Goal: Task Accomplishment & Management: Manage account settings

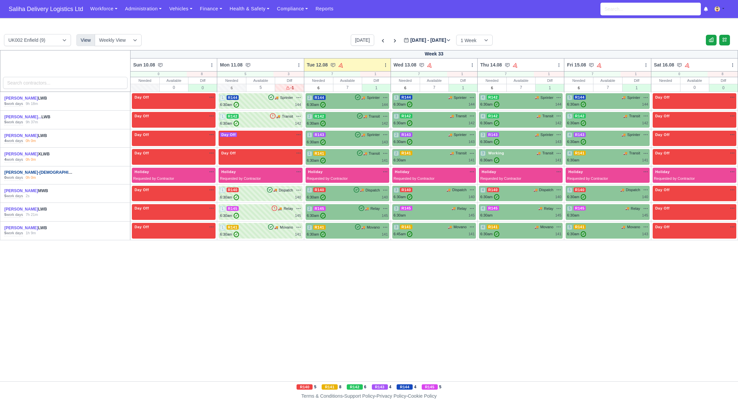
click at [26, 171] on link "Howard Deslandes-Gay..." at bounding box center [46, 172] width 84 height 5
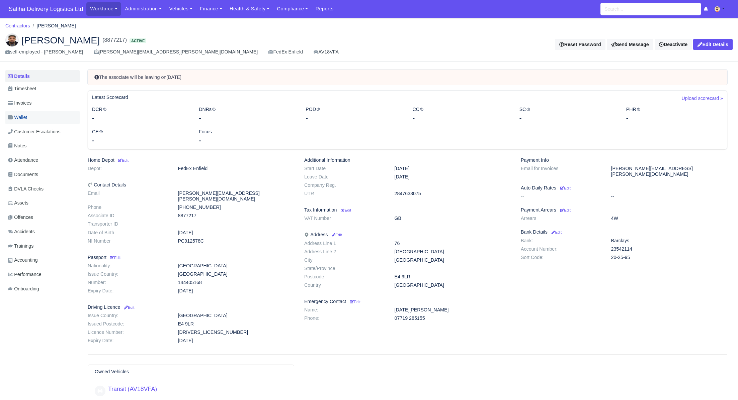
click at [26, 115] on span "Wallet" at bounding box center [17, 118] width 19 height 8
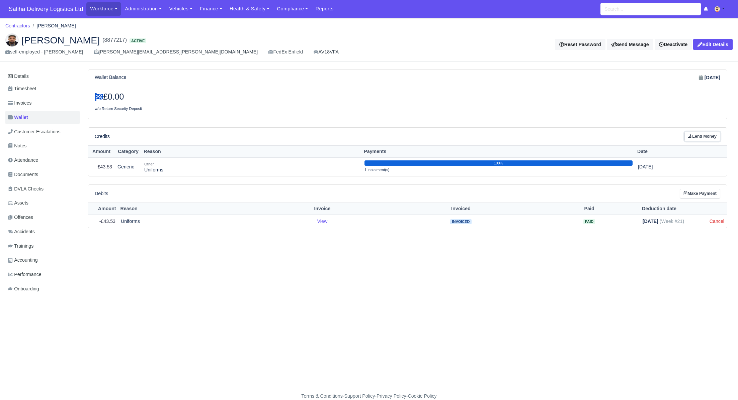
click at [703, 133] on link "Lend Money" at bounding box center [702, 137] width 36 height 10
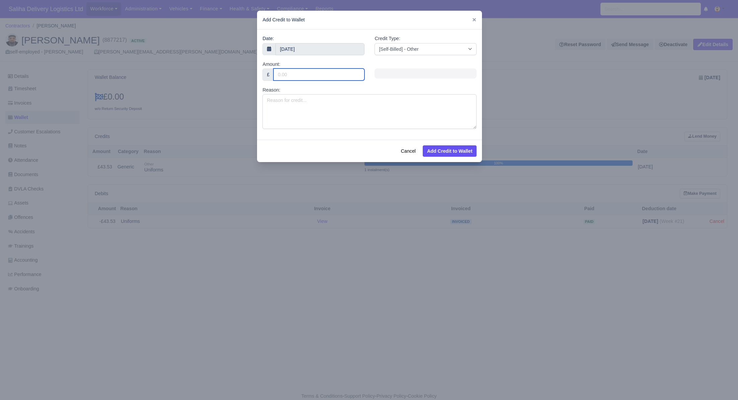
click at [306, 75] on input "Amount:" at bounding box center [318, 75] width 91 height 12
type input "60"
type input "600"
click at [398, 52] on select "[Self-Billed] - Other [Self-Billed] - Negative Invoice [Self-Billed] - Keychain…" at bounding box center [425, 49] width 102 height 12
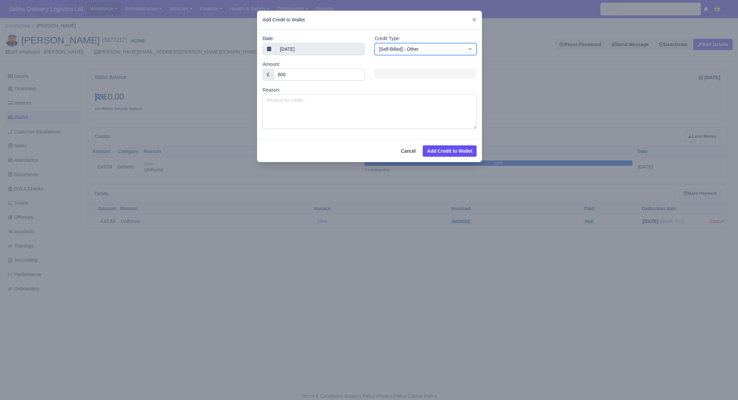
select select "vehicle_other"
click at [374, 43] on select "[Self-Billed] - Other [Self-Billed] - Negative Invoice [Self-Billed] - Keychain…" at bounding box center [425, 49] width 102 height 12
click at [327, 99] on textarea "Reason:" at bounding box center [369, 111] width 214 height 35
paste textarea "SG13 7QA damage"
type textarea "Property Damages SG13 7QA"
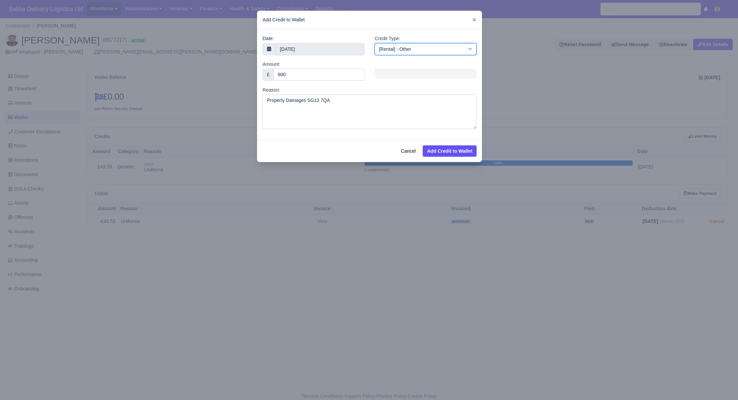
click at [405, 52] on select "[Self-Billed] - Other [Self-Billed] - Negative Invoice [Self-Billed] - Keychain…" at bounding box center [425, 49] width 102 height 12
click at [374, 43] on select "[Self-Billed] - Other [Self-Billed] - Negative Invoice [Self-Billed] - Keychain…" at bounding box center [425, 49] width 102 height 12
click at [453, 152] on button "Add Credit to Wallet" at bounding box center [449, 151] width 54 height 11
select select "other"
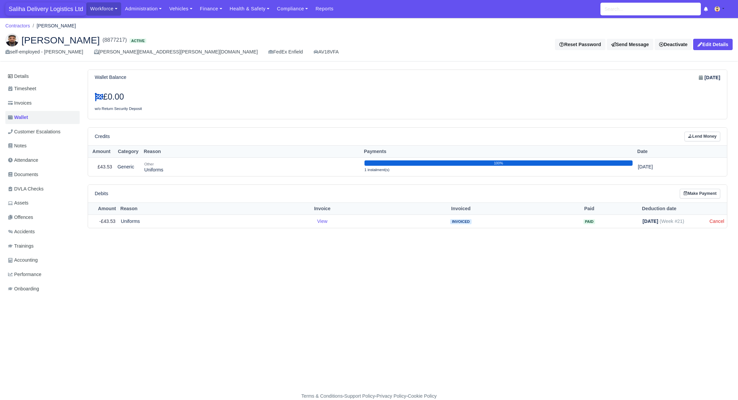
click at [35, 2] on nav "Saliha Delivery Logistics Ltd Workforce Manpower Expiring Documents Leave Reque…" at bounding box center [369, 9] width 738 height 18
click at [34, 6] on span "Saliha Delivery Logistics Ltd" at bounding box center [45, 8] width 81 height 13
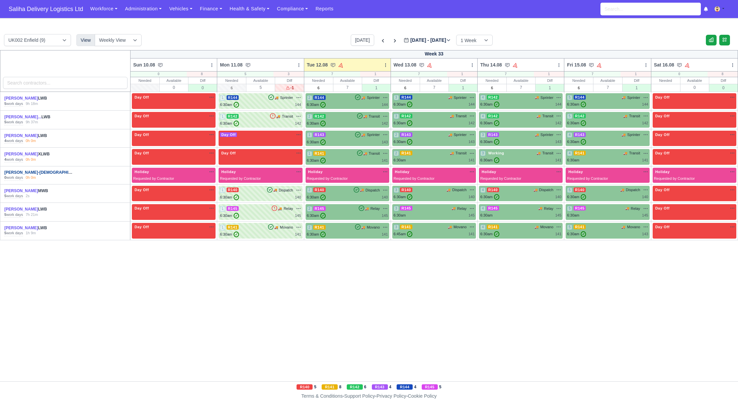
click at [44, 173] on link "Howard Deslandes-Gay..." at bounding box center [46, 172] width 84 height 5
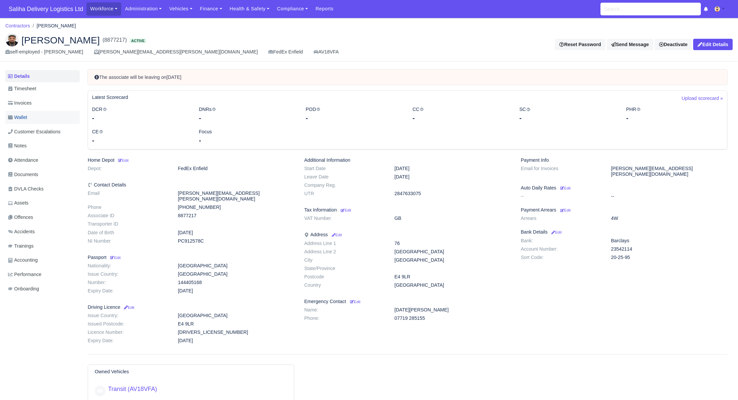
click at [25, 120] on span "Wallet" at bounding box center [17, 118] width 19 height 8
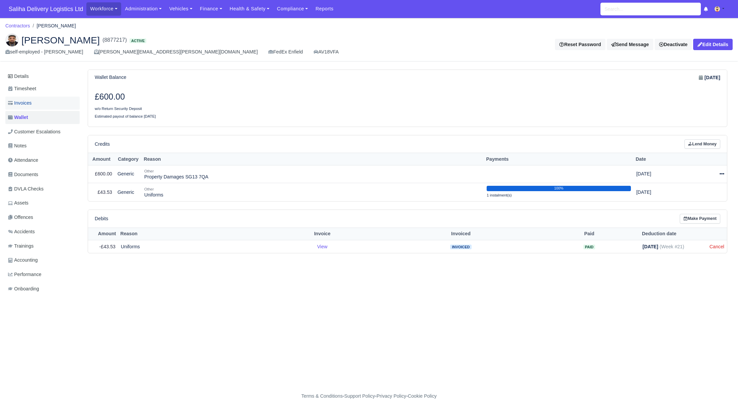
click at [22, 106] on span "Invoices" at bounding box center [19, 103] width 23 height 8
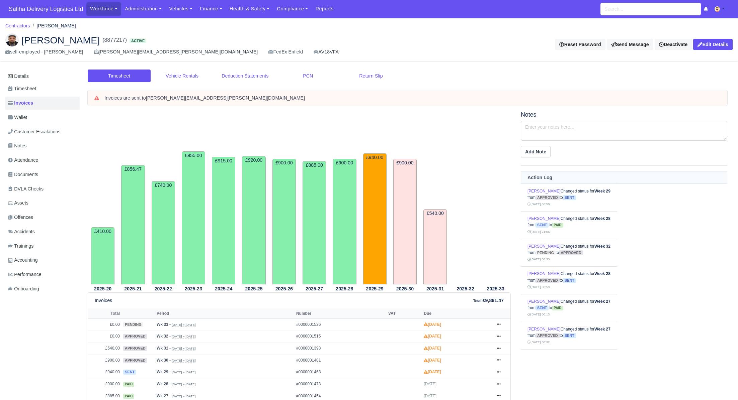
scroll to position [105, 0]
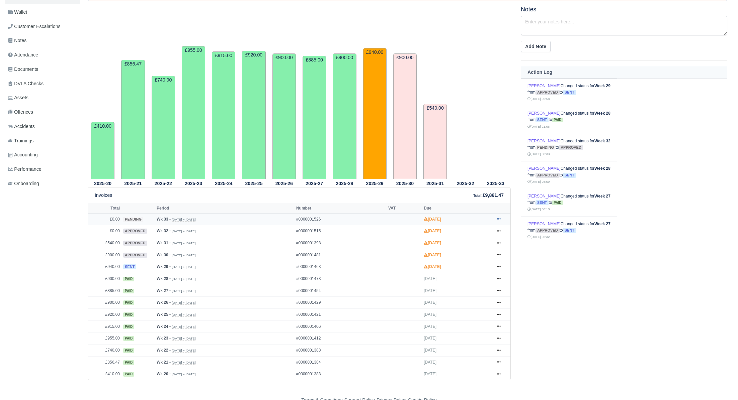
click at [497, 218] on icon at bounding box center [498, 219] width 4 height 4
click at [481, 243] on link "Approve" at bounding box center [473, 246] width 60 height 14
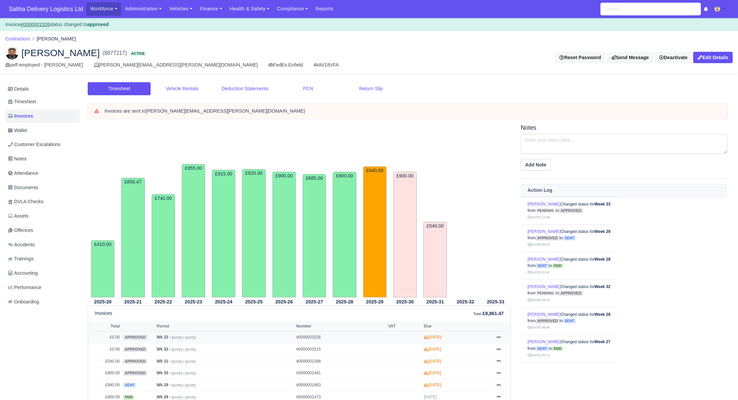
scroll to position [118, 0]
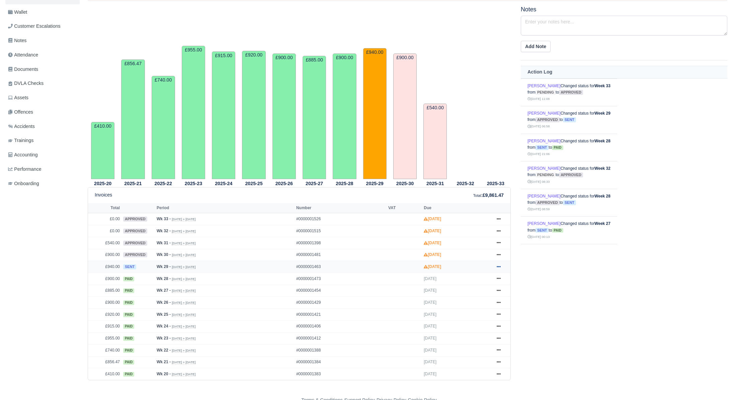
click at [500, 266] on icon at bounding box center [498, 266] width 4 height 1
click at [466, 280] on link "Show Invoice" at bounding box center [473, 279] width 60 height 14
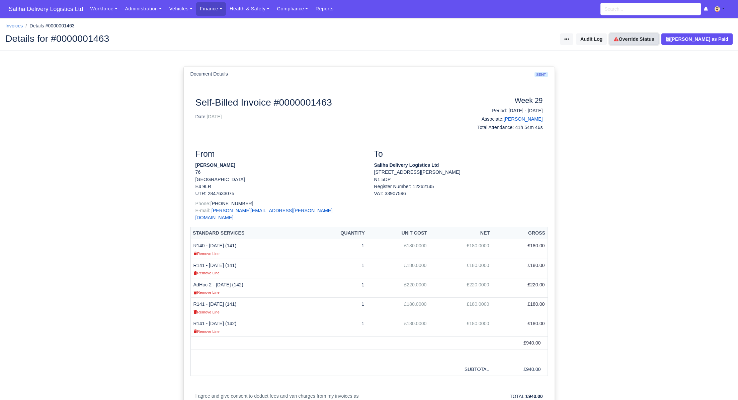
click at [634, 39] on link "Override Status" at bounding box center [633, 38] width 49 height 11
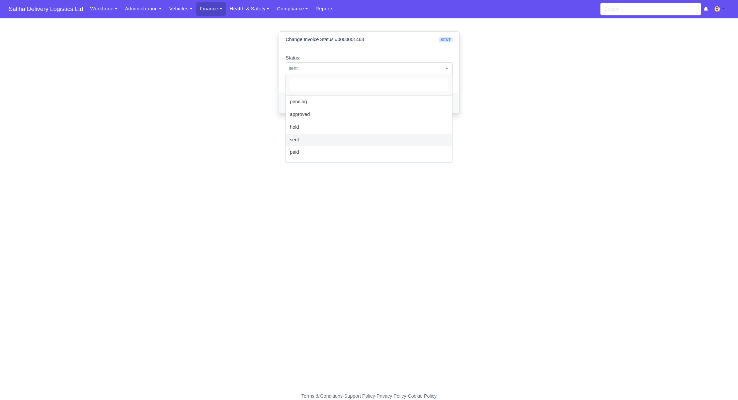
drag, startPoint x: 412, startPoint y: 66, endPoint x: 408, endPoint y: 67, distance: 3.5
click at [412, 66] on span "sent" at bounding box center [369, 68] width 166 height 8
select select "approved"
click at [299, 102] on button "Change Status" at bounding box center [307, 103] width 42 height 11
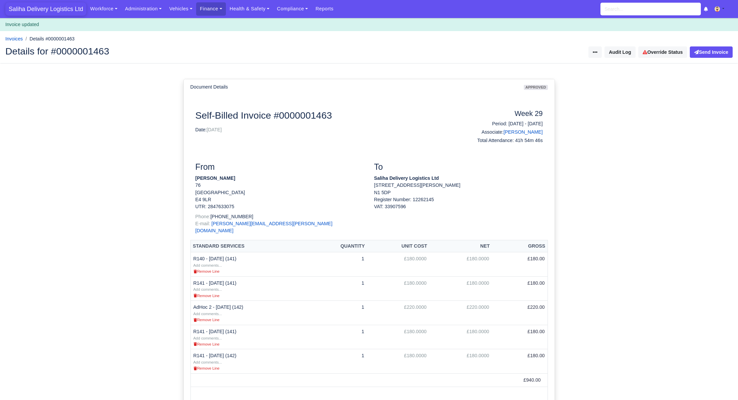
click at [39, 11] on span "Saliha Delivery Logistics Ltd" at bounding box center [45, 8] width 81 height 13
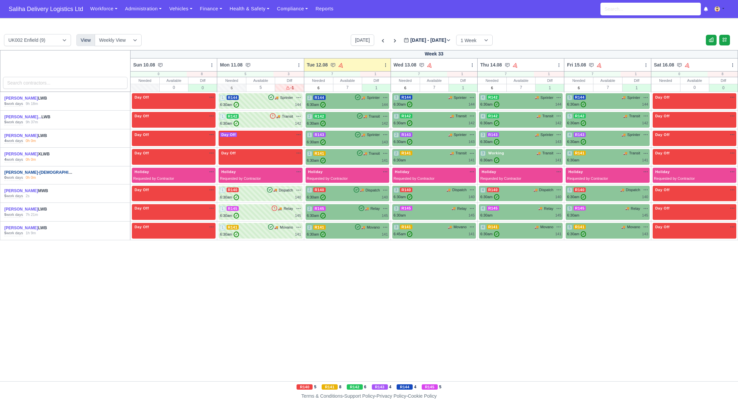
click at [25, 171] on link "Howard Deslandes-Gay..." at bounding box center [46, 172] width 84 height 5
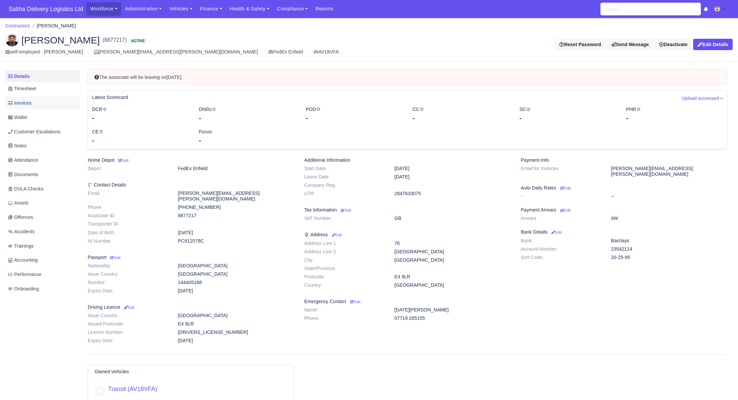
click at [37, 103] on link "Invoices" at bounding box center [42, 103] width 74 height 13
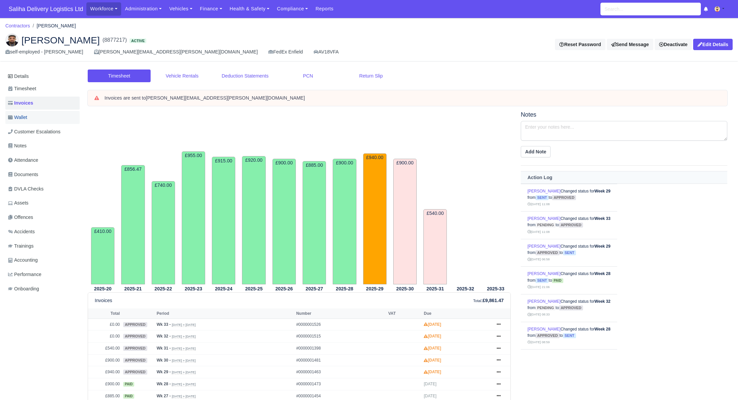
click at [38, 119] on link "Wallet" at bounding box center [42, 117] width 74 height 13
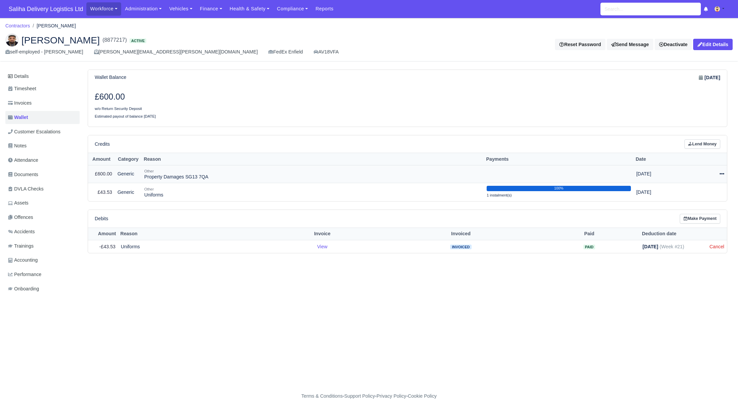
click at [722, 174] on icon at bounding box center [721, 174] width 5 height 5
click at [693, 194] on button "Make Payment" at bounding box center [693, 194] width 60 height 10
select select "311"
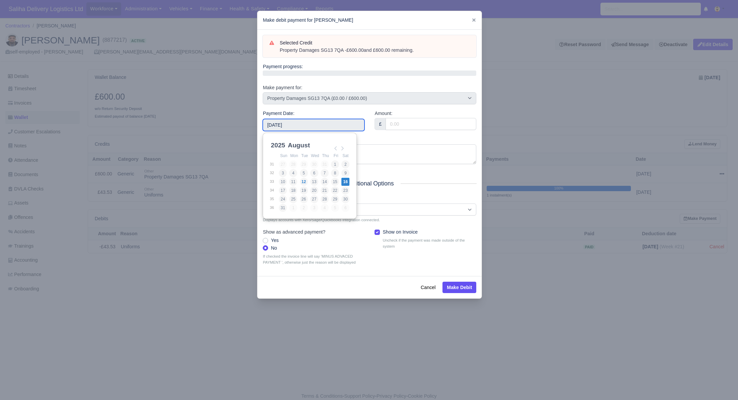
click at [306, 126] on input "[DATE]" at bounding box center [314, 125] width 102 height 12
type input "2025-07-07"
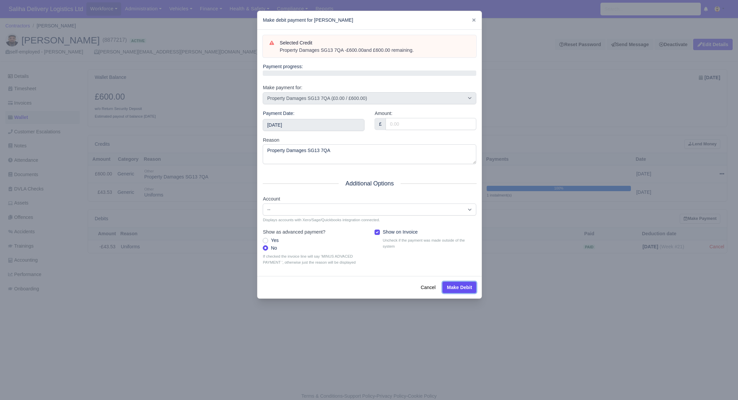
click at [448, 287] on button "Make Debit" at bounding box center [459, 287] width 34 height 11
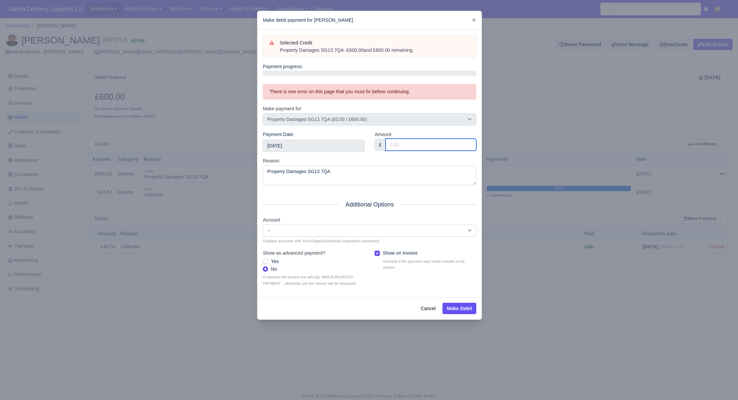
click at [406, 146] on input "Amount:" at bounding box center [430, 145] width 91 height 12
type input "600"
click at [458, 310] on button "Make Debit" at bounding box center [459, 308] width 34 height 11
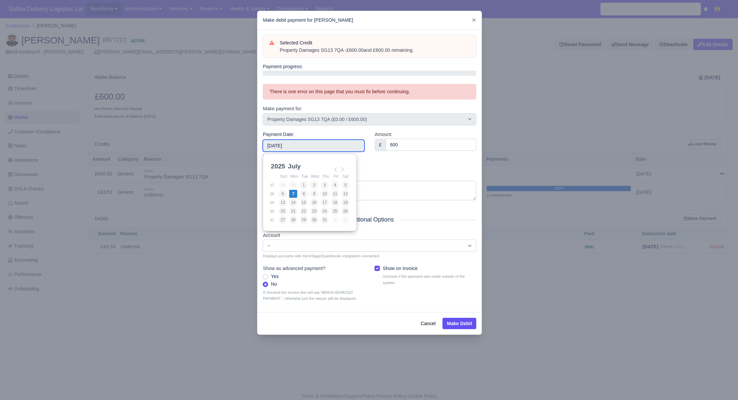
click at [295, 144] on input "2025-07-07" at bounding box center [314, 146] width 102 height 12
type input "2025-07-06"
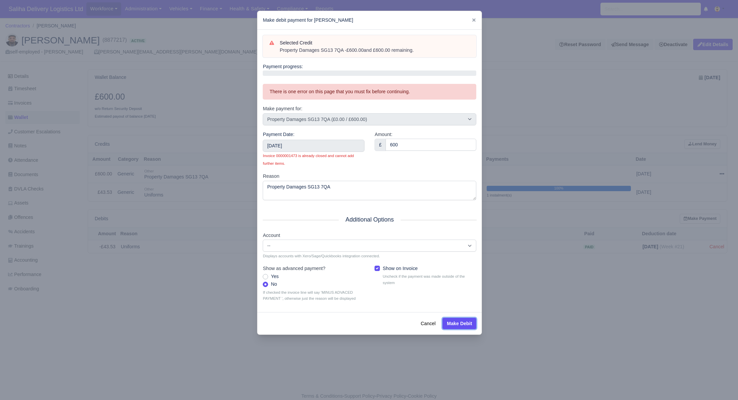
click at [453, 322] on button "Make Debit" at bounding box center [459, 323] width 34 height 11
drag, startPoint x: 518, startPoint y: 311, endPoint x: 509, endPoint y: 304, distance: 11.2
click at [518, 311] on div at bounding box center [369, 200] width 738 height 400
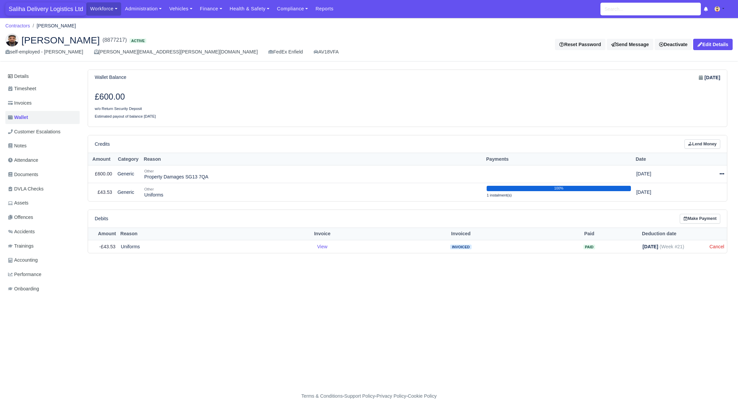
click at [35, 7] on span "Saliha Delivery Logistics Ltd" at bounding box center [45, 8] width 81 height 13
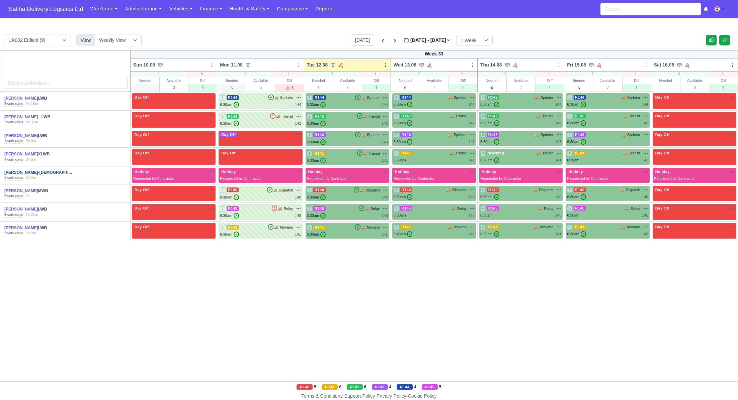
click at [18, 174] on link "Howard Deslandes-Gay..." at bounding box center [46, 172] width 84 height 5
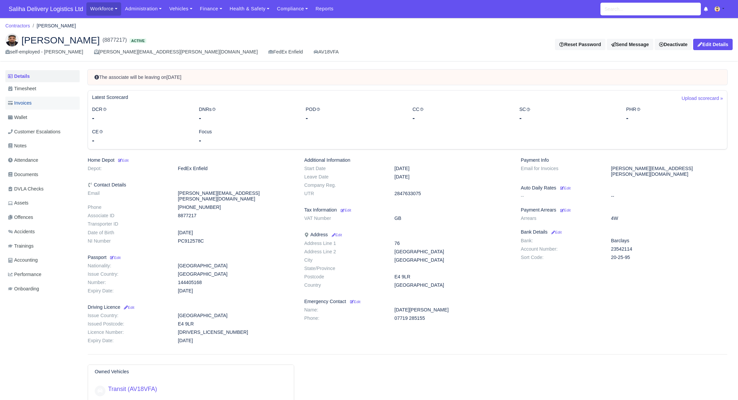
click at [25, 106] on span "Invoices" at bounding box center [19, 103] width 23 height 8
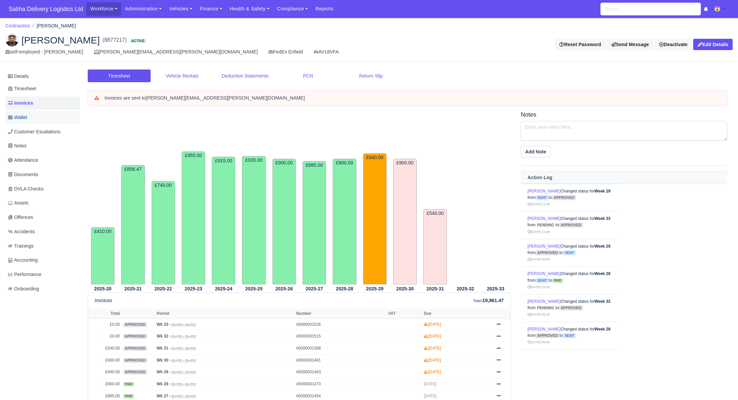
click at [34, 118] on link "Wallet" at bounding box center [42, 117] width 74 height 13
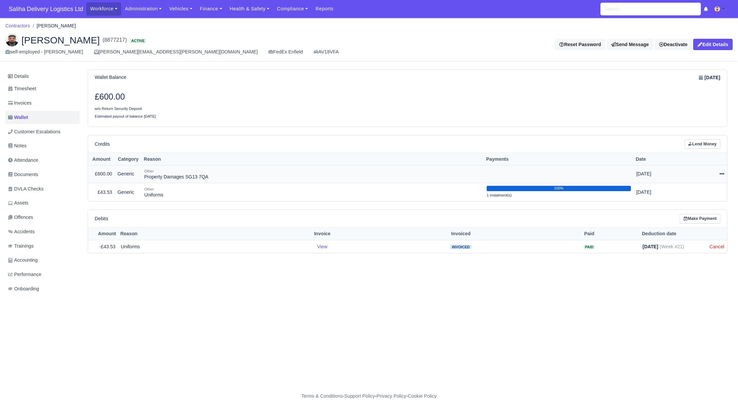
click at [721, 172] on icon at bounding box center [721, 174] width 5 height 5
click at [693, 196] on button "Make Payment" at bounding box center [693, 194] width 60 height 10
select select "311"
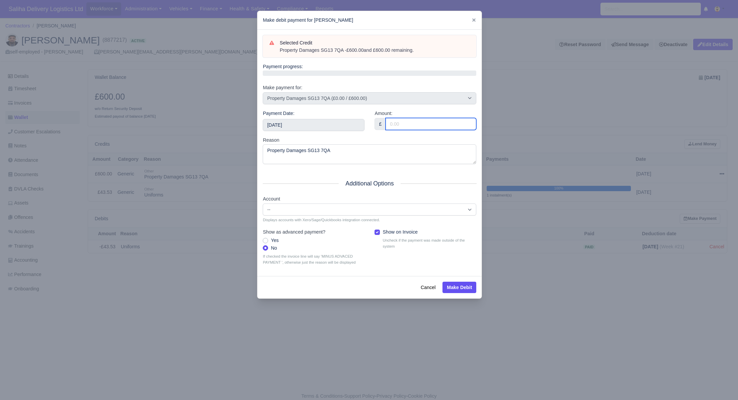
click at [401, 127] on input "Amount:" at bounding box center [430, 124] width 91 height 12
type input "600"
click at [309, 126] on input "2025-08-16" at bounding box center [314, 125] width 102 height 12
click at [455, 286] on button "Make Debit" at bounding box center [459, 287] width 34 height 11
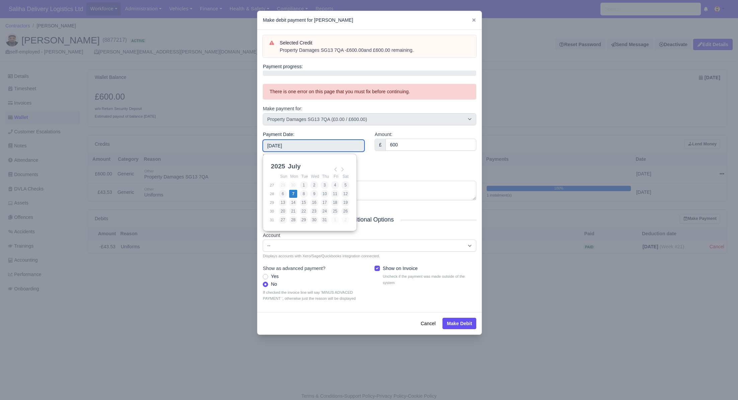
click at [300, 147] on input "2025-07-07" at bounding box center [314, 146] width 102 height 12
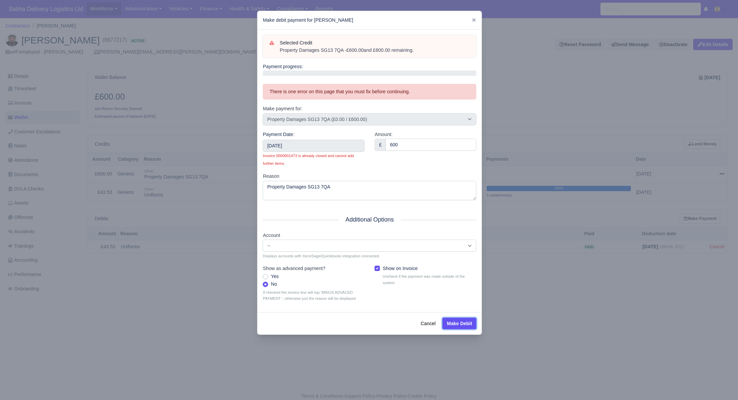
click at [458, 322] on button "Make Debit" at bounding box center [459, 323] width 34 height 11
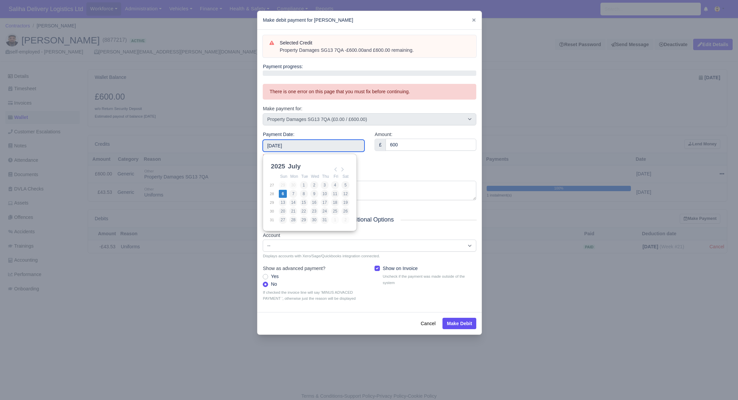
click at [354, 149] on input "2025-07-06" at bounding box center [314, 146] width 102 height 12
type input "2025-07-14"
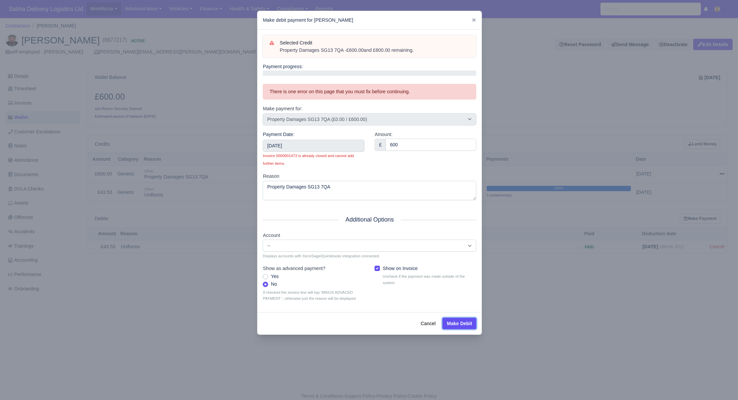
click at [465, 325] on button "Make Debit" at bounding box center [459, 323] width 34 height 11
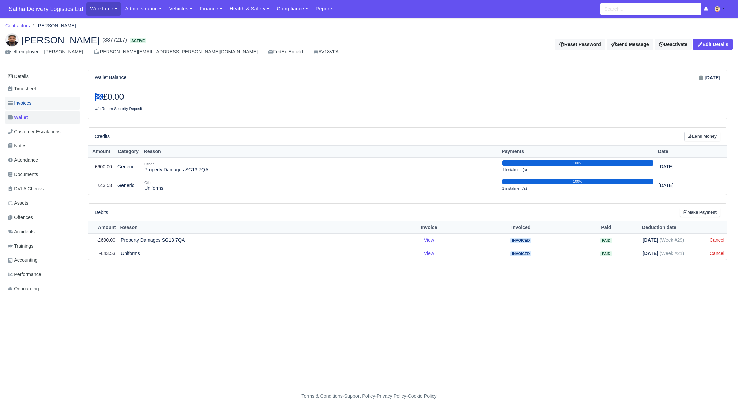
click at [31, 104] on span "Invoices" at bounding box center [19, 103] width 23 height 8
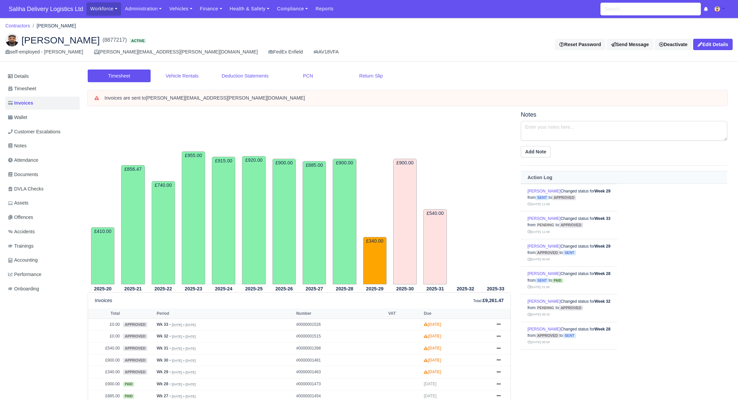
scroll to position [105, 0]
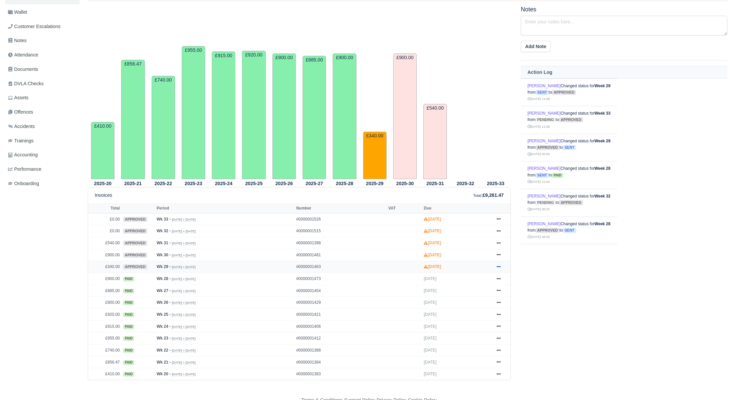
click at [498, 266] on icon at bounding box center [498, 267] width 4 height 4
click at [491, 275] on link "Show Invoice" at bounding box center [473, 279] width 60 height 14
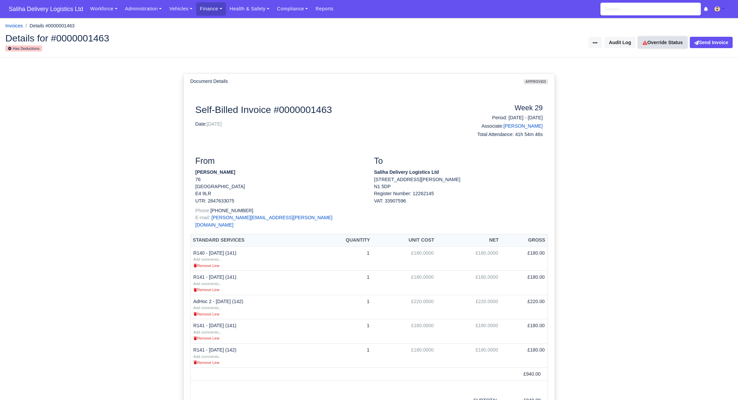
click at [660, 41] on link "Override Status" at bounding box center [662, 42] width 49 height 11
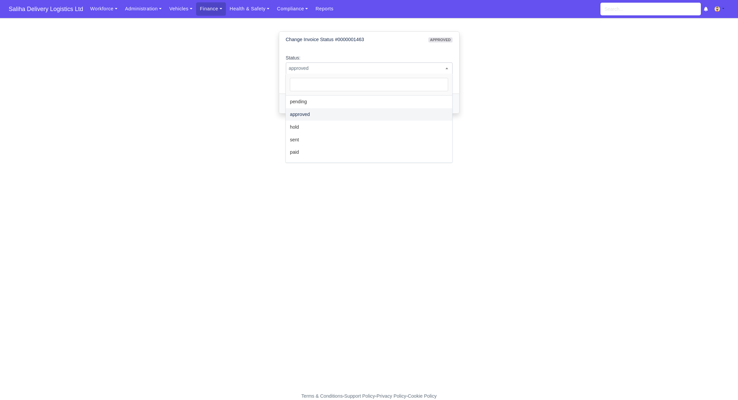
click at [351, 68] on span "approved" at bounding box center [369, 68] width 166 height 8
select select "sent"
click at [306, 102] on button "Change Status" at bounding box center [307, 103] width 42 height 11
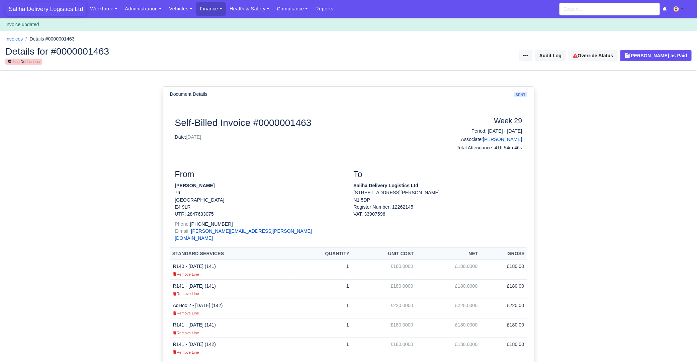
click at [55, 11] on span "Saliha Delivery Logistics Ltd" at bounding box center [45, 8] width 81 height 13
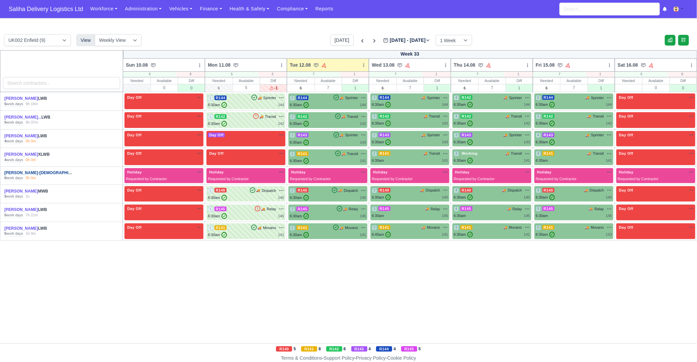
click at [24, 172] on link "Howard Deslandes-Gay..." at bounding box center [46, 172] width 84 height 5
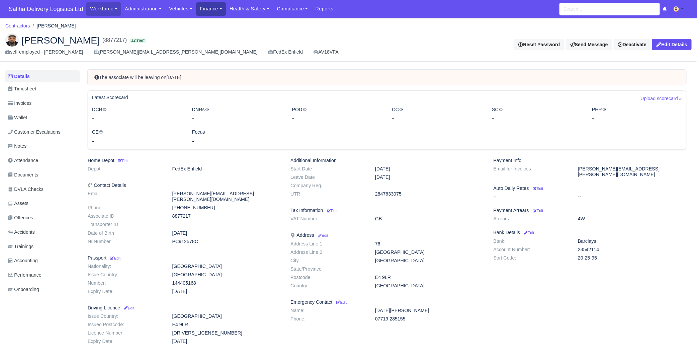
click at [215, 10] on link "Finance" at bounding box center [211, 8] width 30 height 13
click at [215, 20] on link "Invoices" at bounding box center [226, 24] width 54 height 14
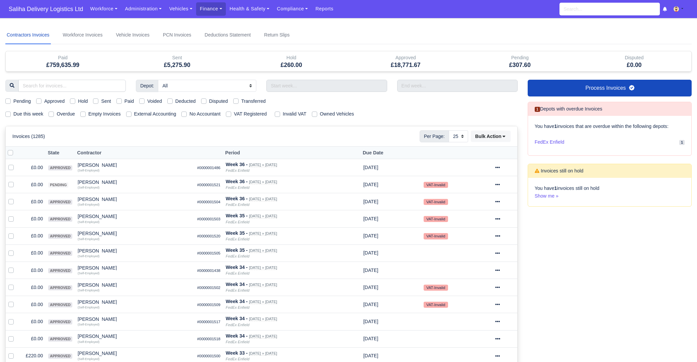
select select "25"
click at [101, 99] on label "Sent" at bounding box center [106, 101] width 10 height 8
click at [98, 99] on input "Sent" at bounding box center [95, 99] width 5 height 5
checkbox input "true"
